Goal: Task Accomplishment & Management: Manage account settings

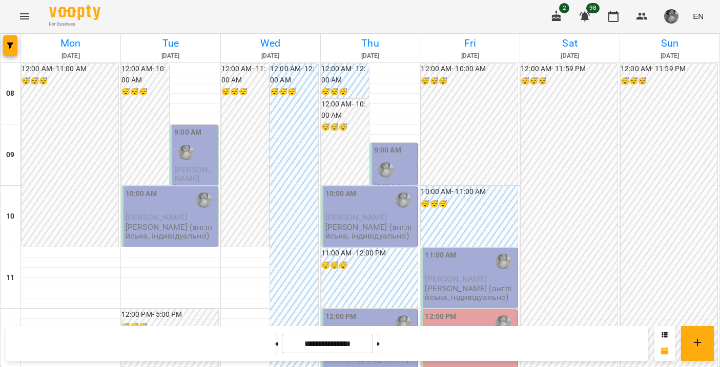
scroll to position [664, 0]
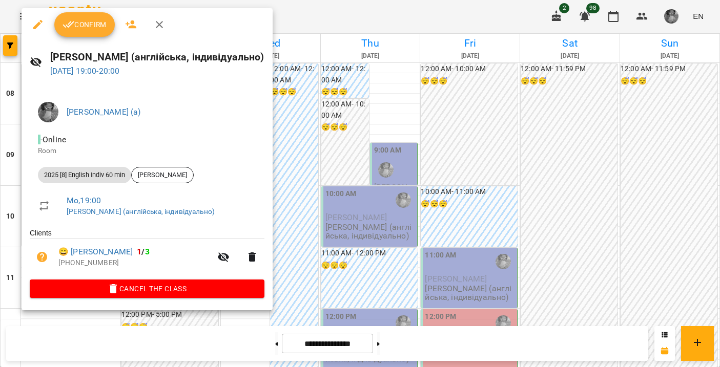
click at [83, 16] on button "Confirm" at bounding box center [84, 24] width 60 height 25
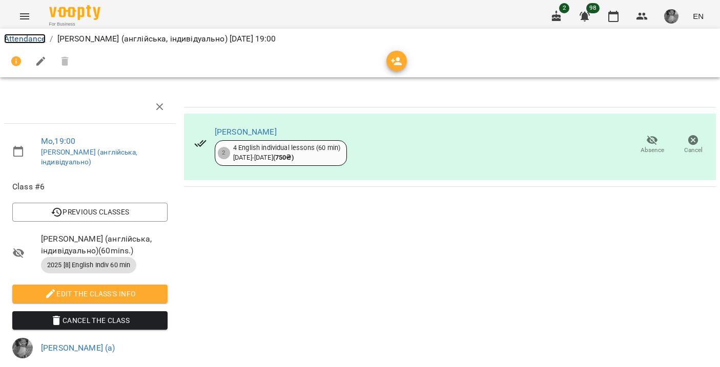
click at [39, 40] on link "Attendance" at bounding box center [25, 39] width 42 height 10
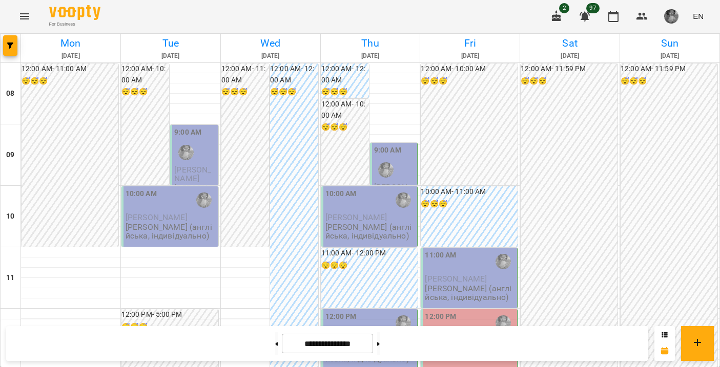
scroll to position [664, 0]
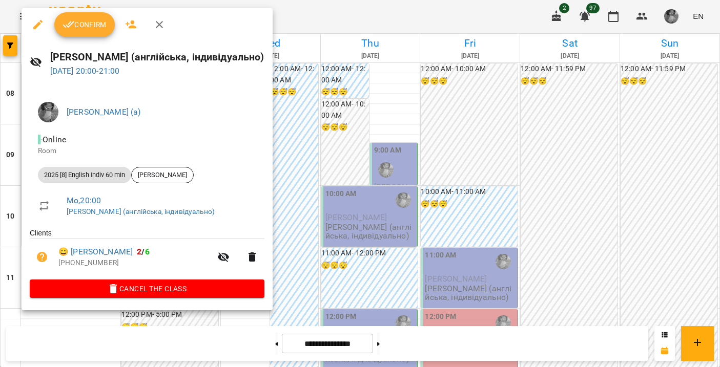
click at [95, 26] on span "Confirm" at bounding box center [85, 24] width 44 height 12
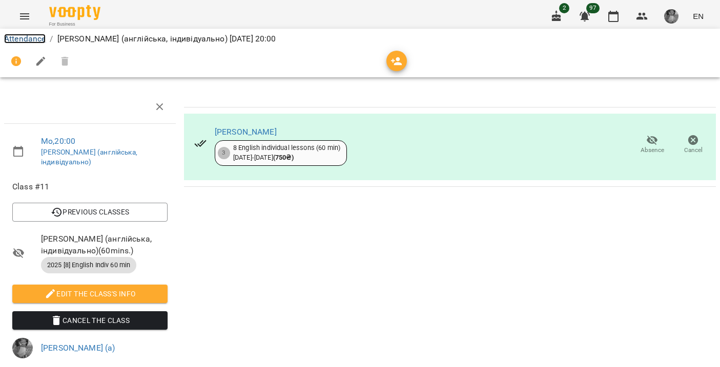
click at [30, 37] on link "Attendance" at bounding box center [25, 39] width 42 height 10
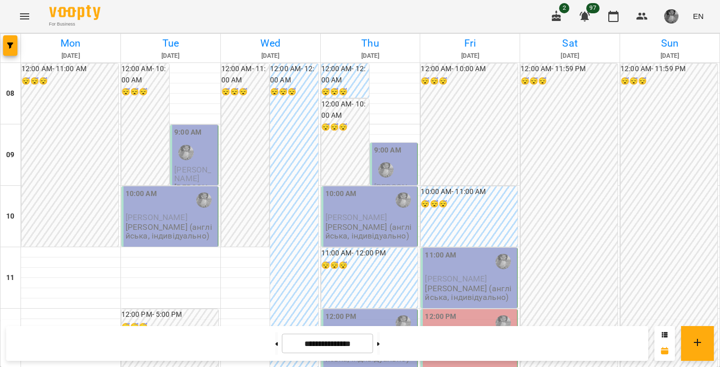
scroll to position [555, 0]
